Goal: Check status

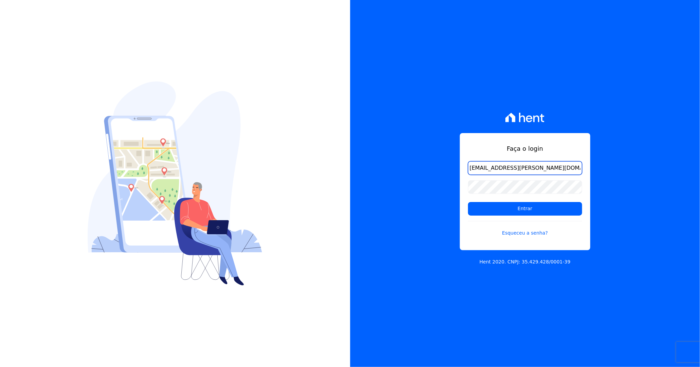
type input "luan.brito@hent.com.br"
click at [468, 202] on input "Entrar" at bounding box center [525, 209] width 114 height 14
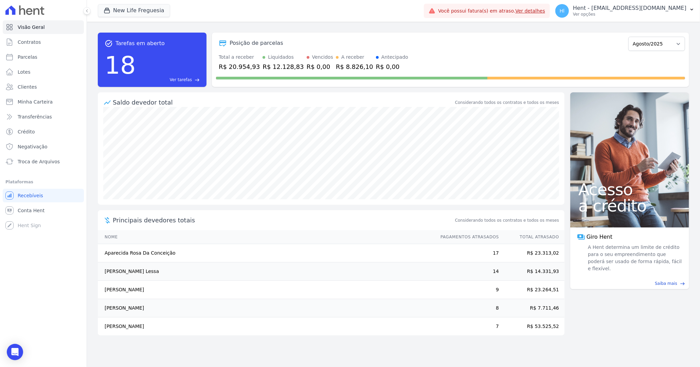
click at [458, 34] on div "Posição de parcelas Setembro/2022 Outubro/2022 Novembro/2022 Dezembro/2022 [GEO…" at bounding box center [450, 60] width 477 height 54
click at [576, 48] on div "Posição de parcelas Setembro/2022 Outubro/2022 Novembro/2022 Dezembro/2022 [GEO…" at bounding box center [450, 43] width 469 height 16
click at [589, 74] on div at bounding box center [450, 76] width 469 height 11
click at [547, 37] on div "Posição de parcelas Setembro/2022 Outubro/2022 Novembro/2022 Dezembro/2022 [GEO…" at bounding box center [450, 43] width 469 height 16
drag, startPoint x: 420, startPoint y: 61, endPoint x: 266, endPoint y: 45, distance: 154.3
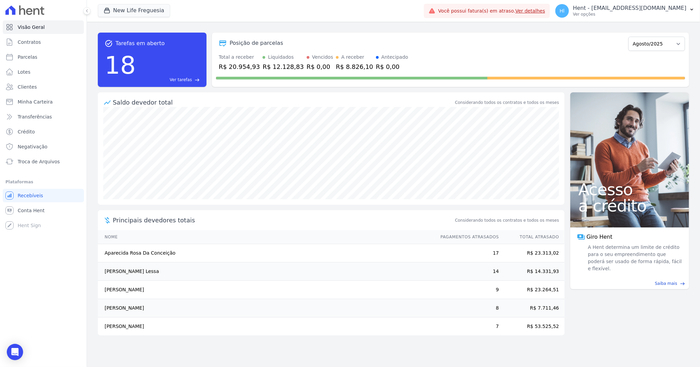
click at [274, 43] on div "Posição de parcelas Setembro/2022 Outubro/2022 Novembro/2022 Dezembro/2022 [GEO…" at bounding box center [450, 60] width 477 height 54
drag, startPoint x: 220, startPoint y: 42, endPoint x: 305, endPoint y: 62, distance: 87.9
click at [277, 59] on div "Posição de parcelas Setembro/2022 Outubro/2022 Novembro/2022 Dezembro/2022 [GEO…" at bounding box center [450, 60] width 477 height 54
click at [376, 67] on div "R$ 0,00" at bounding box center [392, 66] width 32 height 9
drag, startPoint x: 412, startPoint y: 70, endPoint x: 215, endPoint y: 43, distance: 199.3
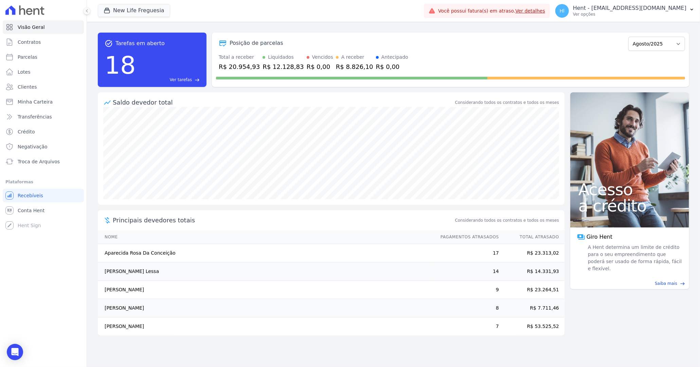
click at [215, 43] on div "Posição de parcelas Setembro/2022 Outubro/2022 Novembro/2022 Dezembro/2022 [GEO…" at bounding box center [450, 60] width 477 height 54
drag, startPoint x: 396, startPoint y: 65, endPoint x: 292, endPoint y: 52, distance: 104.7
click at [292, 52] on div "Posição de parcelas Setembro/2022 Outubro/2022 Novembro/2022 Dezembro/2022 [GEO…" at bounding box center [450, 60] width 477 height 54
drag, startPoint x: 397, startPoint y: 64, endPoint x: 253, endPoint y: 47, distance: 145.4
click at [253, 47] on div "Posição de parcelas Setembro/2022 Outubro/2022 Novembro/2022 Dezembro/2022 [GEO…" at bounding box center [450, 60] width 477 height 54
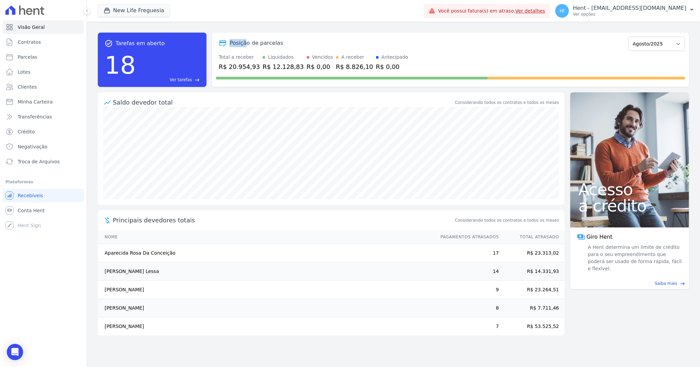
drag, startPoint x: 221, startPoint y: 40, endPoint x: 251, endPoint y: 44, distance: 29.8
click at [247, 43] on div "Posição de parcelas" at bounding box center [420, 43] width 409 height 8
drag, startPoint x: 403, startPoint y: 71, endPoint x: 240, endPoint y: 51, distance: 163.9
click at [240, 51] on div "Posição de parcelas Setembro/2022 Outubro/2022 Novembro/2022 Dezembro/2022 [GEO…" at bounding box center [450, 60] width 477 height 54
drag, startPoint x: 231, startPoint y: 41, endPoint x: 379, endPoint y: 56, distance: 148.4
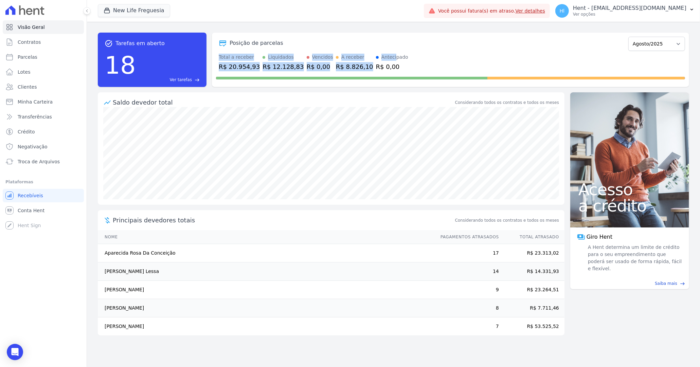
click at [283, 47] on div "Posição de parcelas" at bounding box center [256, 43] width 54 height 8
drag, startPoint x: 425, startPoint y: 66, endPoint x: 227, endPoint y: 39, distance: 199.4
click at [227, 41] on div "Posição de parcelas Setembro/2022 Outubro/2022 Novembro/2022 Dezembro/2022 [GEO…" at bounding box center [450, 60] width 477 height 54
click at [469, 46] on div "Posição de parcelas" at bounding box center [420, 43] width 409 height 8
